Goal: Complete application form

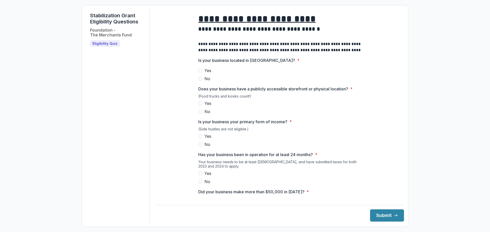
click at [200, 73] on span at bounding box center [200, 71] width 4 height 4
click at [199, 106] on span at bounding box center [200, 104] width 4 height 4
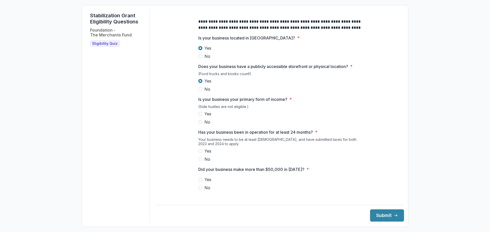
scroll to position [51, 0]
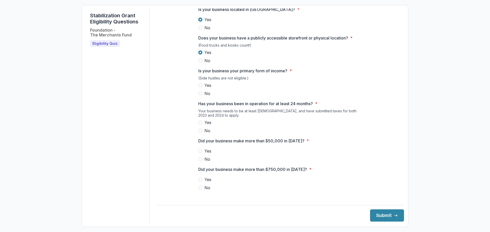
click at [201, 88] on span at bounding box center [200, 85] width 4 height 4
click at [201, 125] on span at bounding box center [200, 123] width 4 height 4
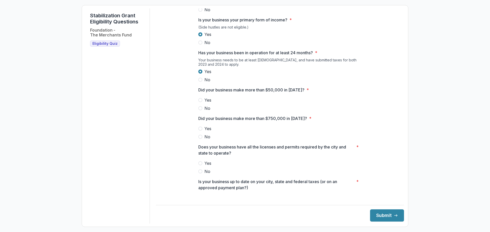
click at [201, 102] on span at bounding box center [200, 100] width 4 height 4
click at [199, 139] on span at bounding box center [200, 137] width 4 height 4
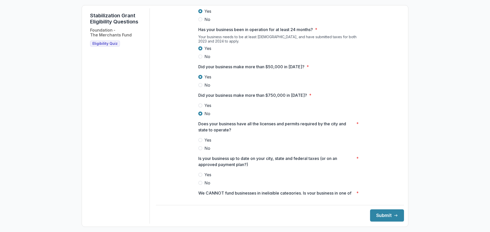
scroll to position [153, 0]
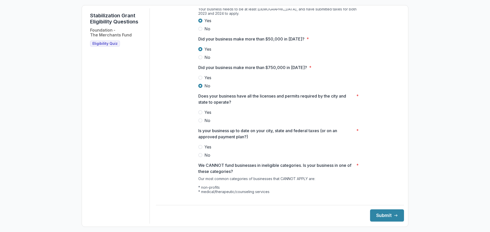
click at [200, 115] on span at bounding box center [200, 112] width 4 height 4
drag, startPoint x: 199, startPoint y: 151, endPoint x: 207, endPoint y: 151, distance: 7.4
click at [200, 149] on span at bounding box center [200, 147] width 4 height 4
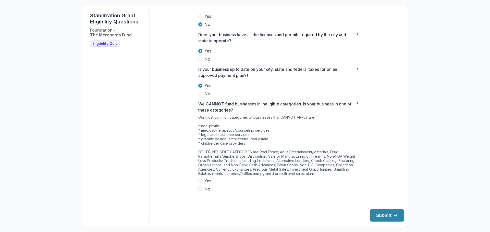
scroll to position [220, 0]
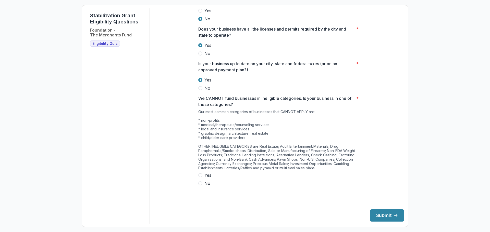
click at [200, 186] on span at bounding box center [200, 184] width 4 height 4
click at [382, 216] on button "Submit" at bounding box center [387, 216] width 34 height 12
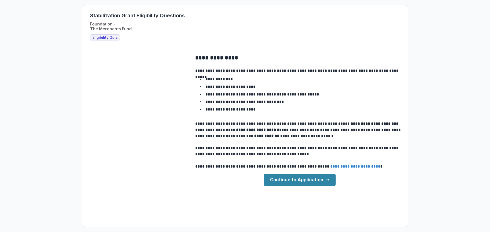
click at [307, 181] on link "Continue to Application" at bounding box center [300, 180] width 72 height 12
